Goal: Information Seeking & Learning: Check status

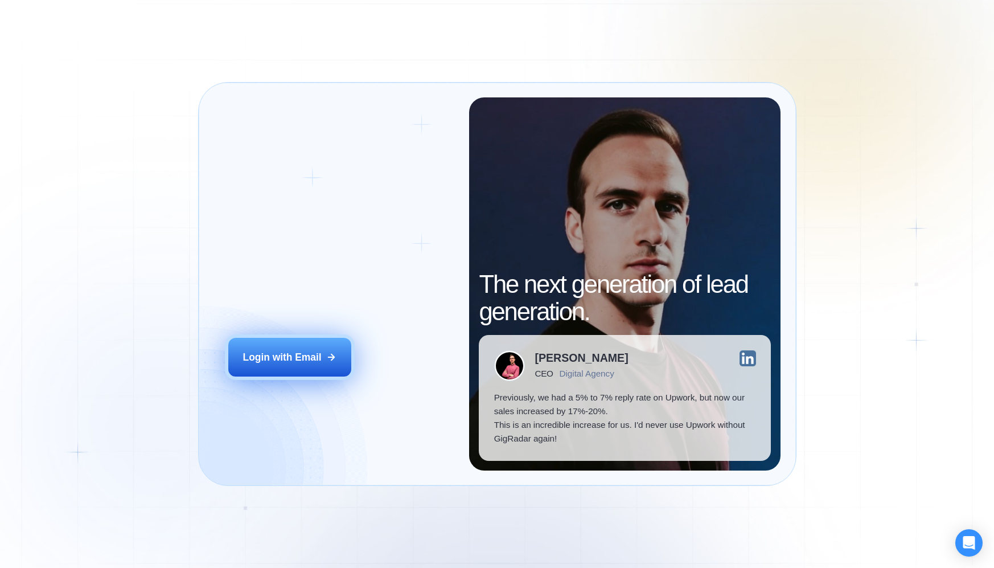
click at [302, 371] on button "Login with Email" at bounding box center [289, 357] width 123 height 39
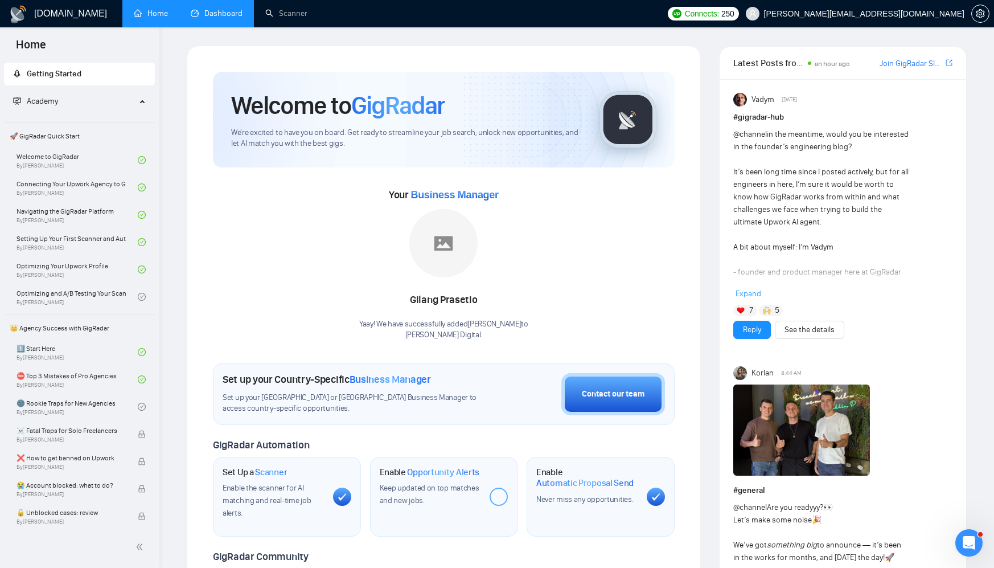
click at [203, 18] on link "Dashboard" at bounding box center [217, 14] width 52 height 10
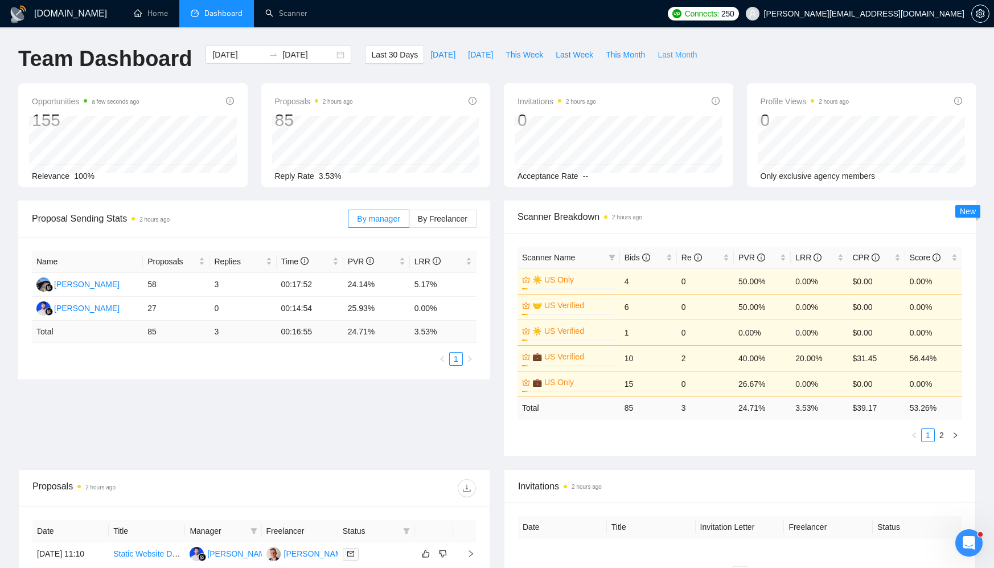
click at [675, 54] on span "Last Month" at bounding box center [676, 54] width 39 height 13
type input "2025-09-01"
type input "2025-09-30"
click at [627, 50] on span "This Month" at bounding box center [625, 54] width 39 height 13
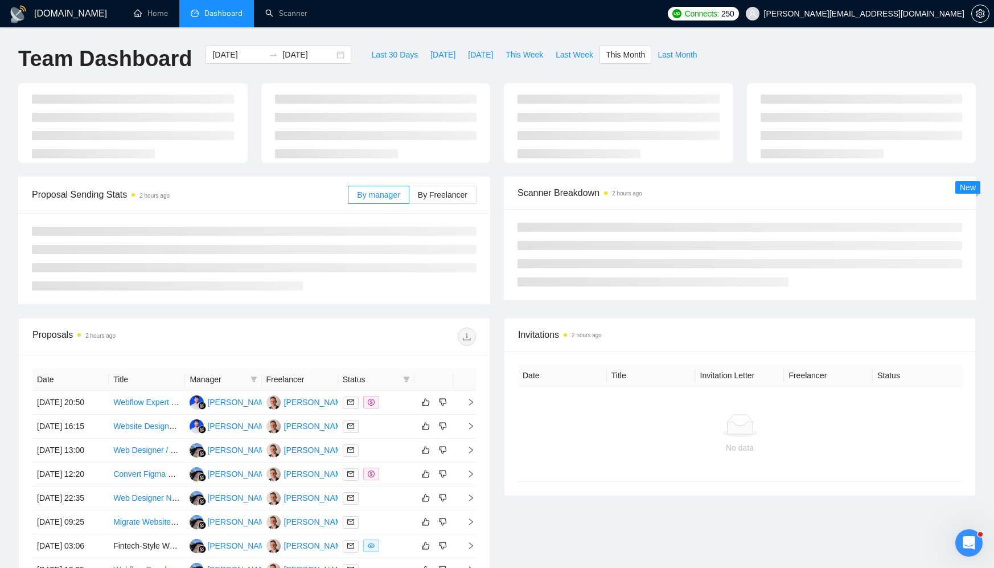
type input "2025-10-01"
type input "2025-10-31"
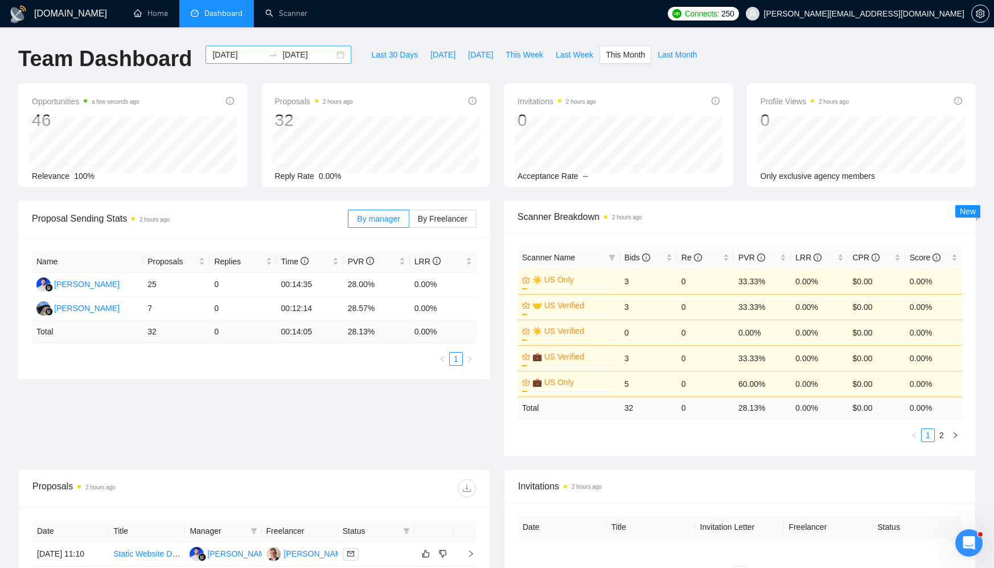
click at [330, 52] on div "2025-10-01 2025-10-31" at bounding box center [278, 55] width 146 height 18
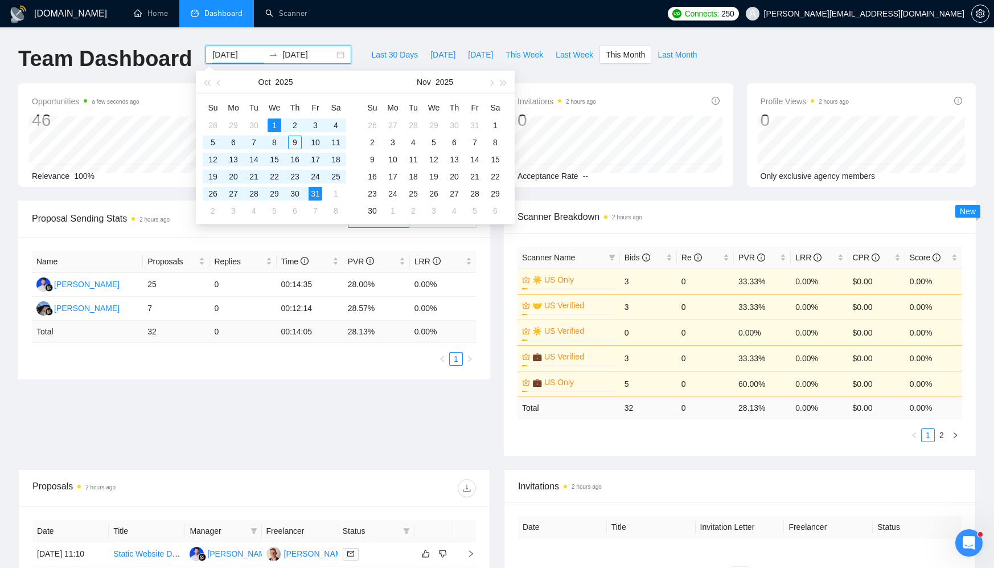
click at [330, 52] on div "2025-10-01 2025-10-31" at bounding box center [278, 55] width 146 height 18
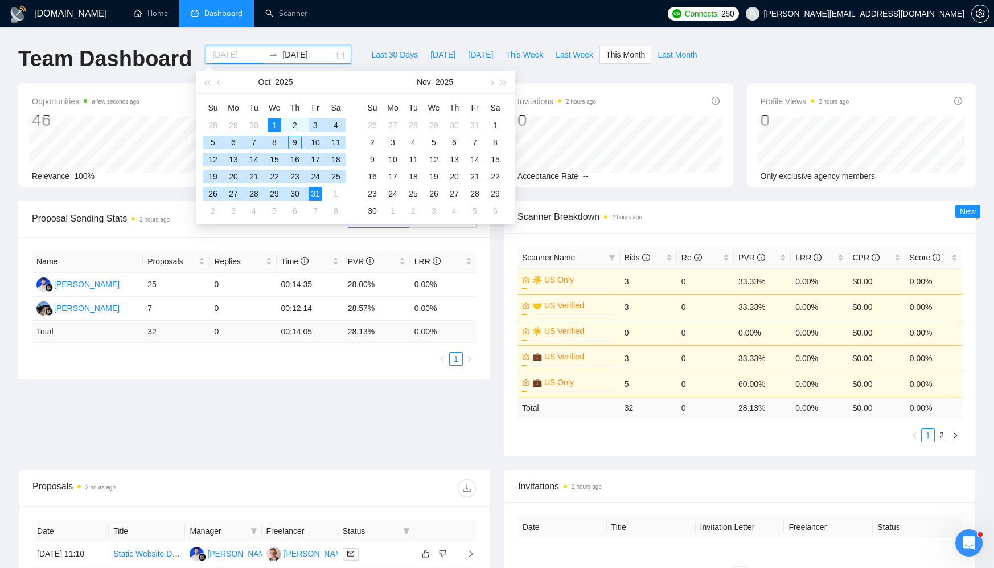
type input "2025-10-01"
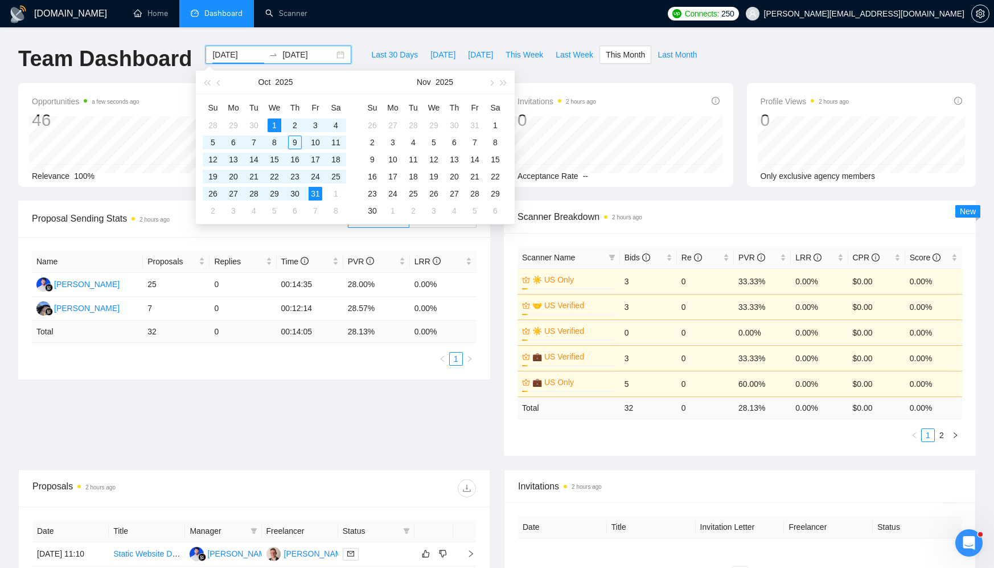
click at [431, 83] on div "Nov 2025" at bounding box center [434, 82] width 99 height 23
click at [290, 54] on input "2025-10-31" at bounding box center [308, 54] width 52 height 13
type input "2025-10-09"
click at [297, 147] on div "9" at bounding box center [295, 142] width 14 height 14
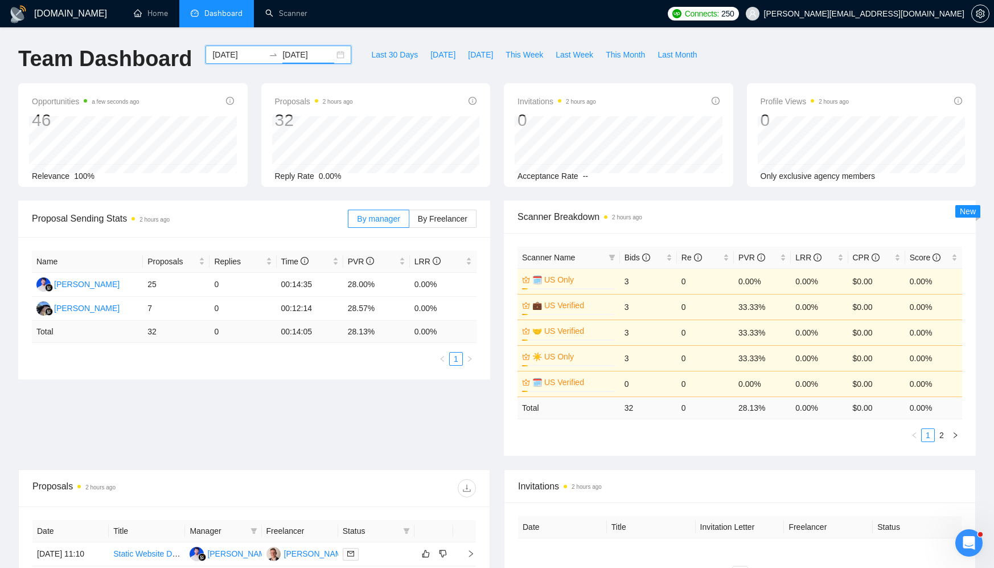
click at [239, 55] on input "2025-10-01" at bounding box center [238, 54] width 52 height 13
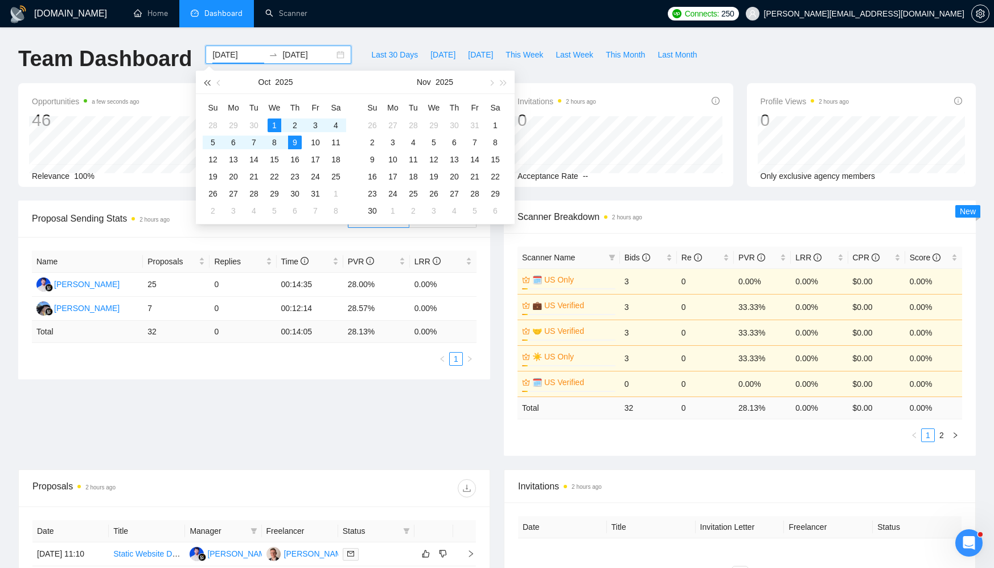
click at [207, 84] on span "button" at bounding box center [207, 83] width 6 height 6
click at [504, 82] on span "button" at bounding box center [504, 83] width 6 height 6
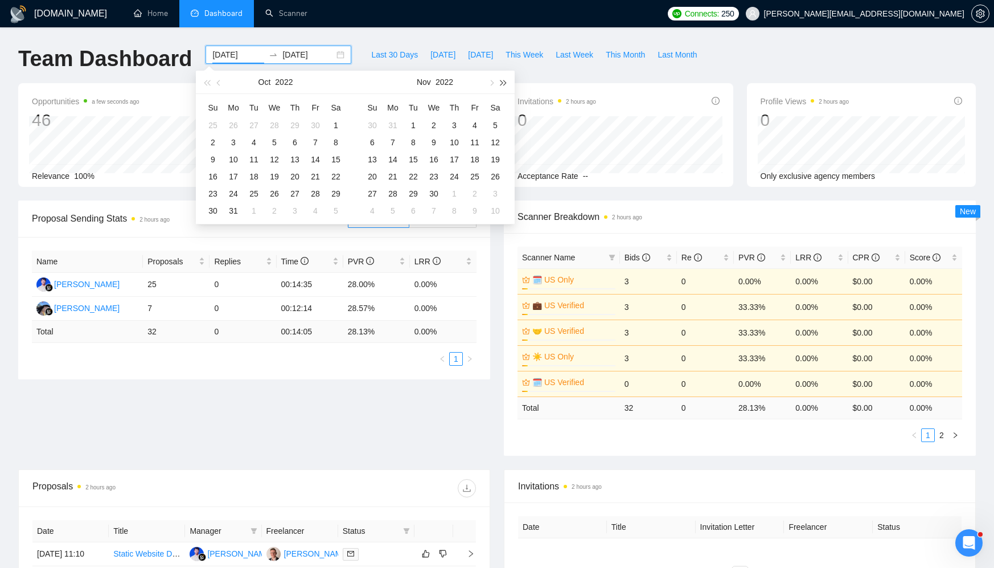
click at [504, 82] on span "button" at bounding box center [504, 83] width 6 height 6
click at [217, 81] on span "button" at bounding box center [220, 83] width 6 height 6
click at [216, 84] on button "button" at bounding box center [219, 82] width 13 height 23
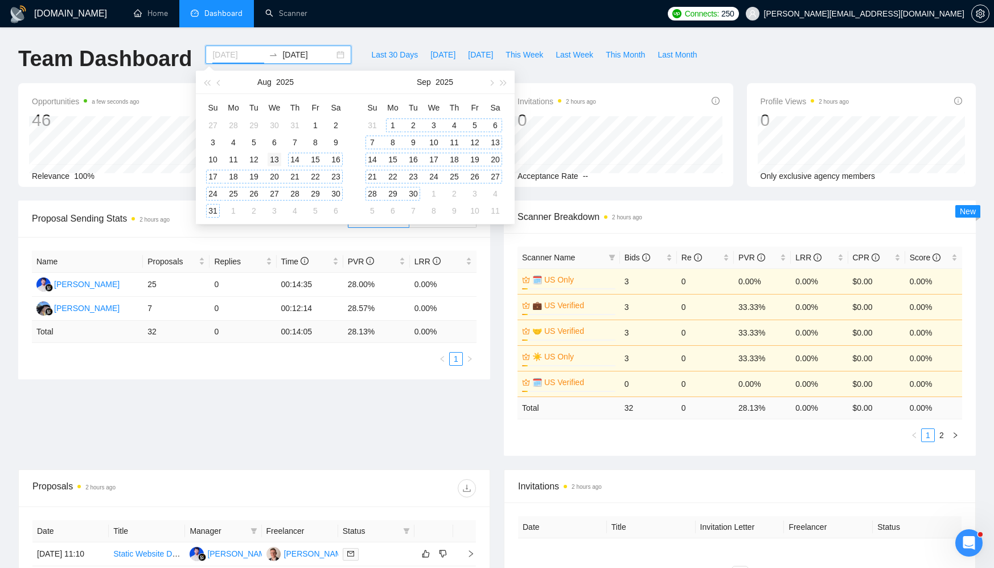
type input "2025-08-13"
click at [274, 162] on div "13" at bounding box center [275, 160] width 14 height 14
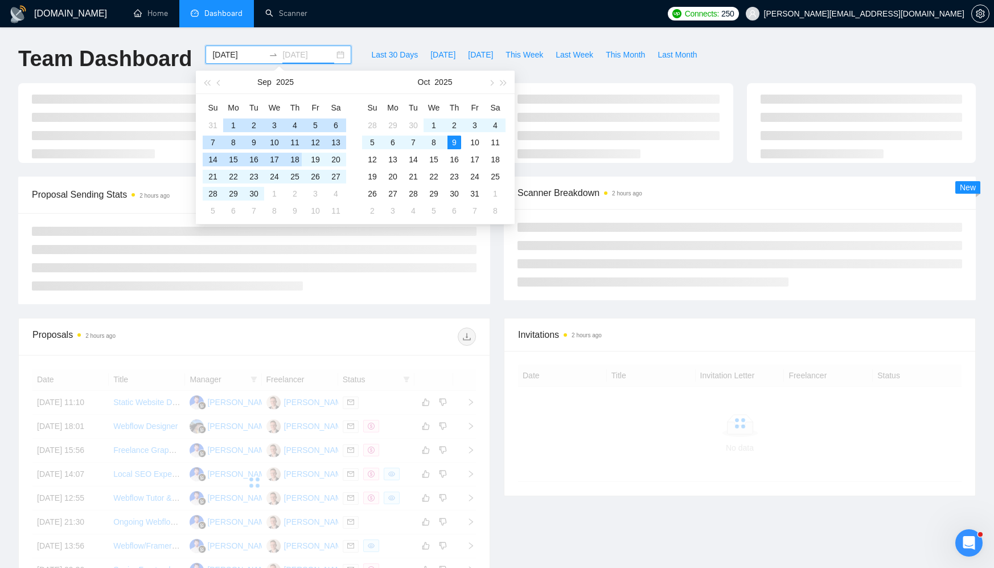
type input "2025-10-09"
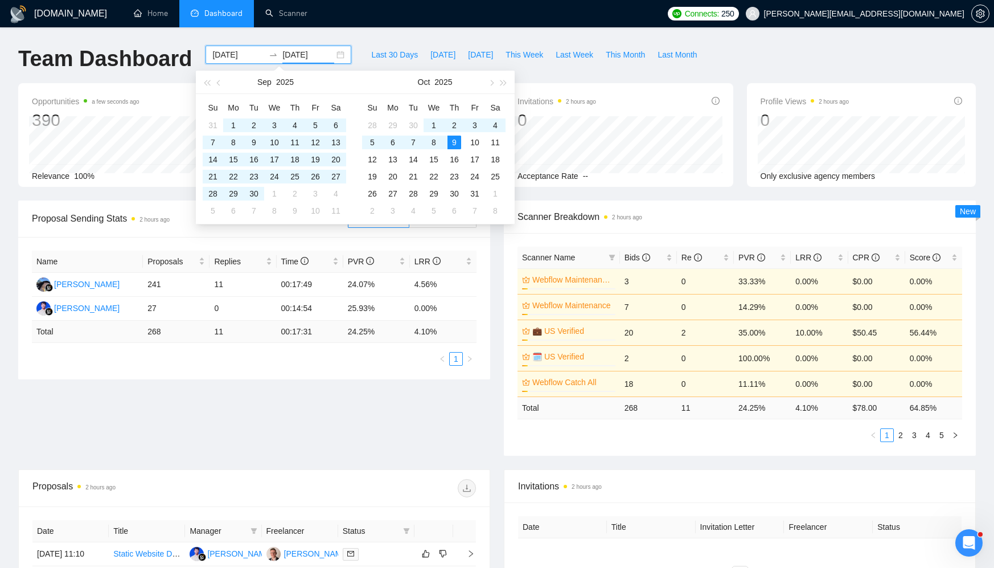
click at [438, 399] on div "Proposal Sending Stats 2 hours ago By manager By Freelancer Name Proposals Repl…" at bounding box center [496, 334] width 971 height 269
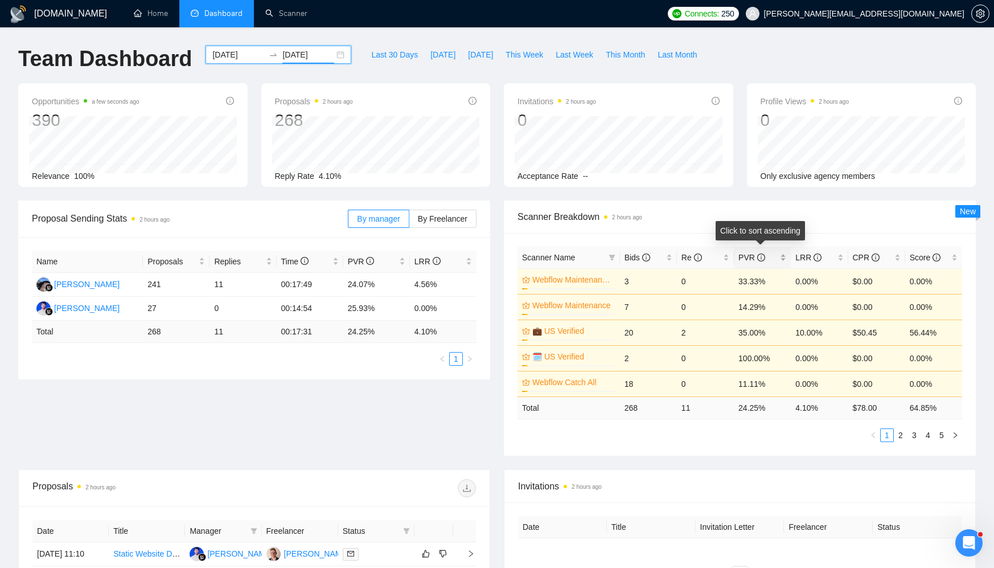
click at [743, 257] on span "PVR" at bounding box center [751, 257] width 27 height 9
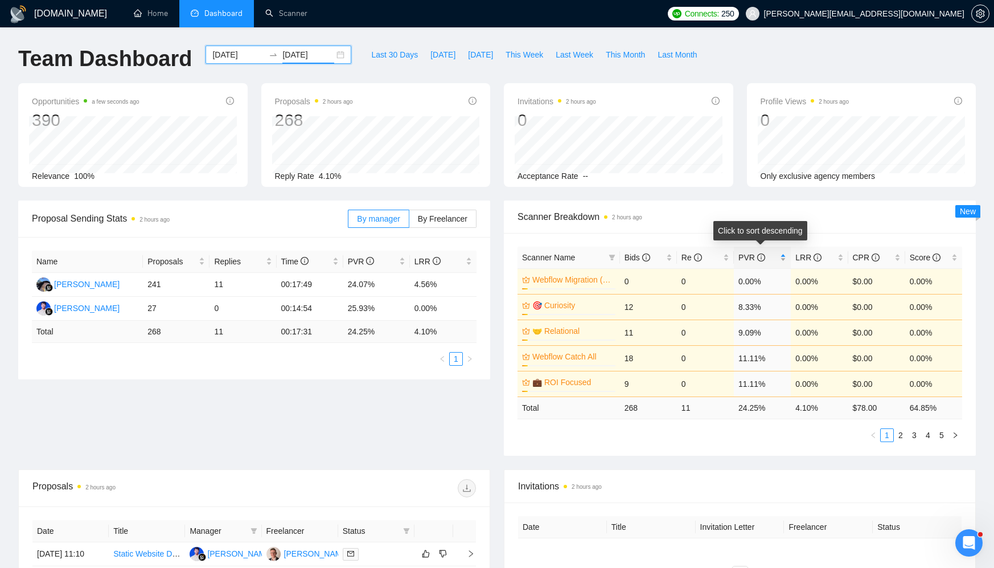
click at [743, 257] on span "PVR" at bounding box center [751, 257] width 27 height 9
click at [899, 430] on link "2" at bounding box center [900, 435] width 13 height 13
click at [881, 433] on link "1" at bounding box center [887, 435] width 13 height 13
click at [900, 431] on link "2" at bounding box center [900, 435] width 13 height 13
drag, startPoint x: 887, startPoint y: 432, endPoint x: 879, endPoint y: 420, distance: 14.5
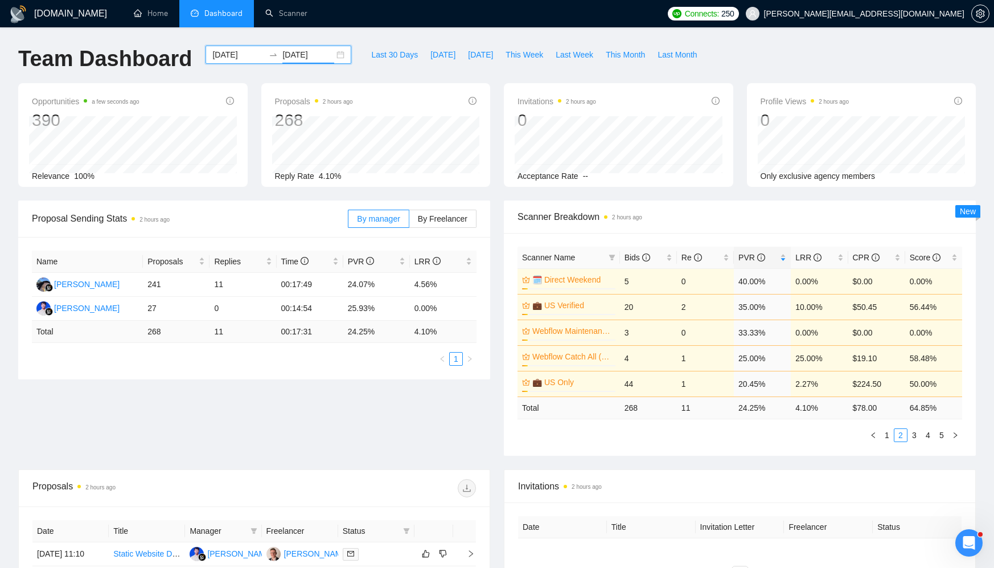
click at [887, 432] on link "1" at bounding box center [887, 435] width 13 height 13
click at [841, 255] on div "LRR" at bounding box center [819, 257] width 48 height 13
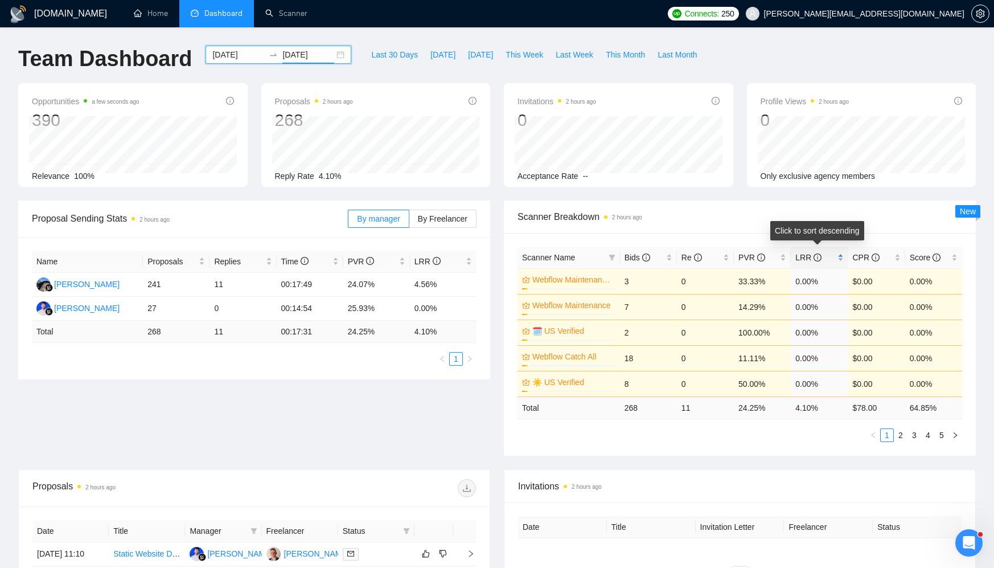
click at [841, 255] on div "LRR" at bounding box center [819, 257] width 48 height 13
click at [901, 434] on link "2" at bounding box center [900, 435] width 13 height 13
click at [885, 433] on link "1" at bounding box center [887, 435] width 13 height 13
click at [897, 433] on link "2" at bounding box center [900, 435] width 13 height 13
click at [909, 433] on link "3" at bounding box center [914, 435] width 13 height 13
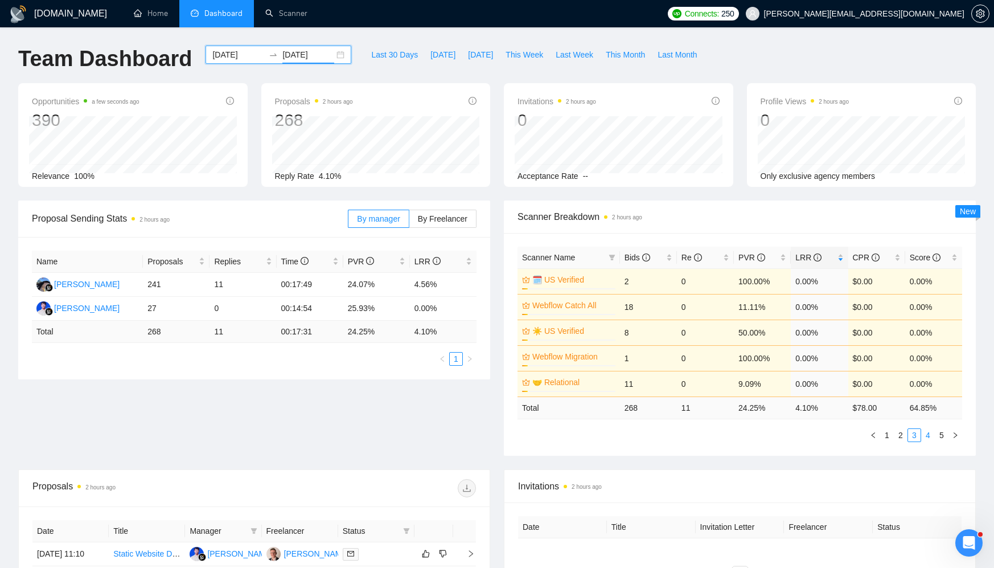
click at [918, 433] on link "3" at bounding box center [914, 435] width 13 height 13
click at [927, 433] on link "4" at bounding box center [928, 435] width 13 height 13
click at [904, 433] on link "2" at bounding box center [900, 435] width 13 height 13
click at [911, 435] on link "3" at bounding box center [914, 435] width 13 height 13
click at [931, 432] on link "4" at bounding box center [928, 435] width 13 height 13
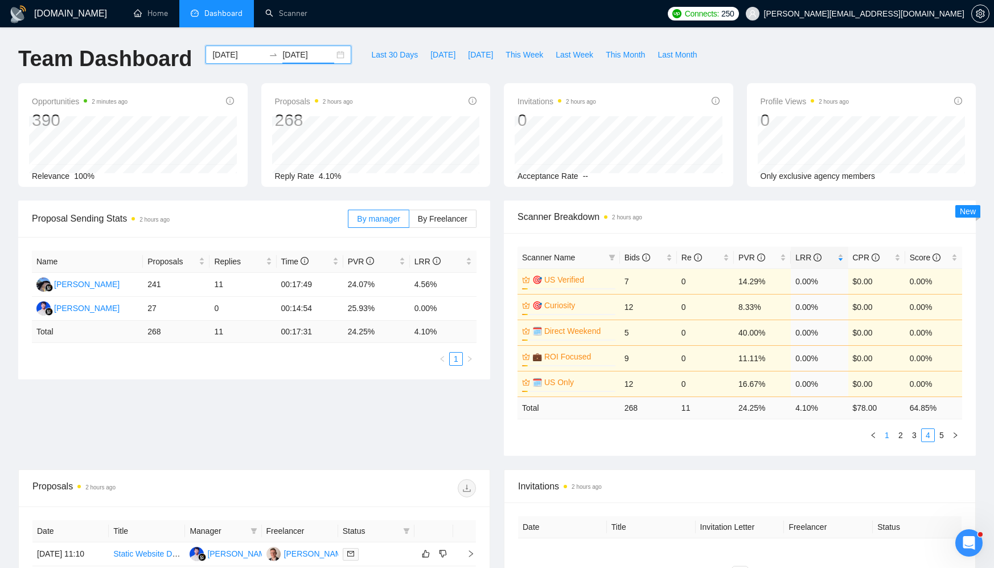
click at [888, 434] on link "1" at bounding box center [887, 435] width 13 height 13
click at [680, 435] on ul "1 2 3 4 5" at bounding box center [739, 435] width 445 height 14
